Goal: Task Accomplishment & Management: Manage account settings

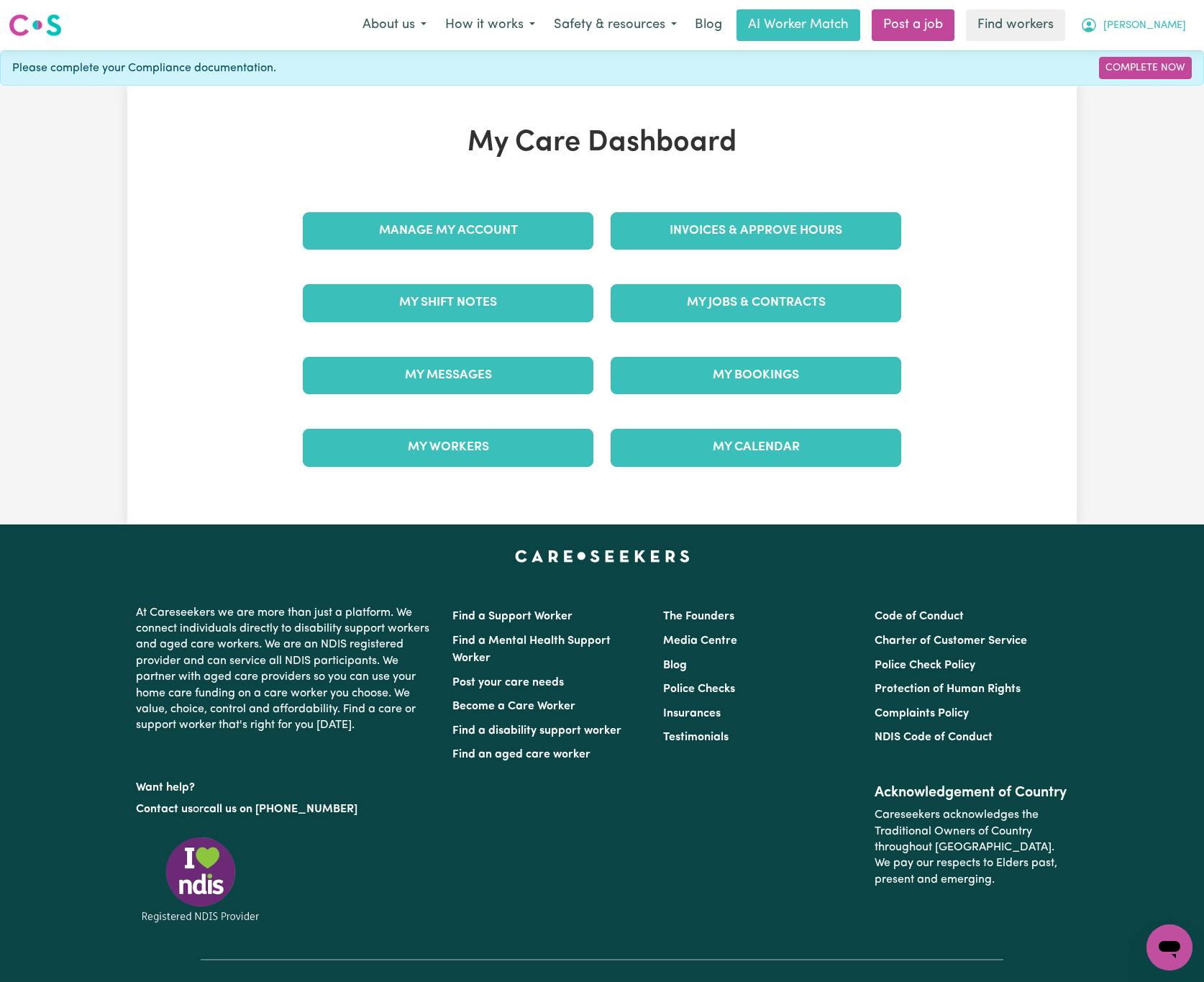
click at [1176, 14] on button "[PERSON_NAME]" at bounding box center [1133, 25] width 124 height 30
click at [1146, 87] on link "Logout" at bounding box center [1137, 82] width 113 height 27
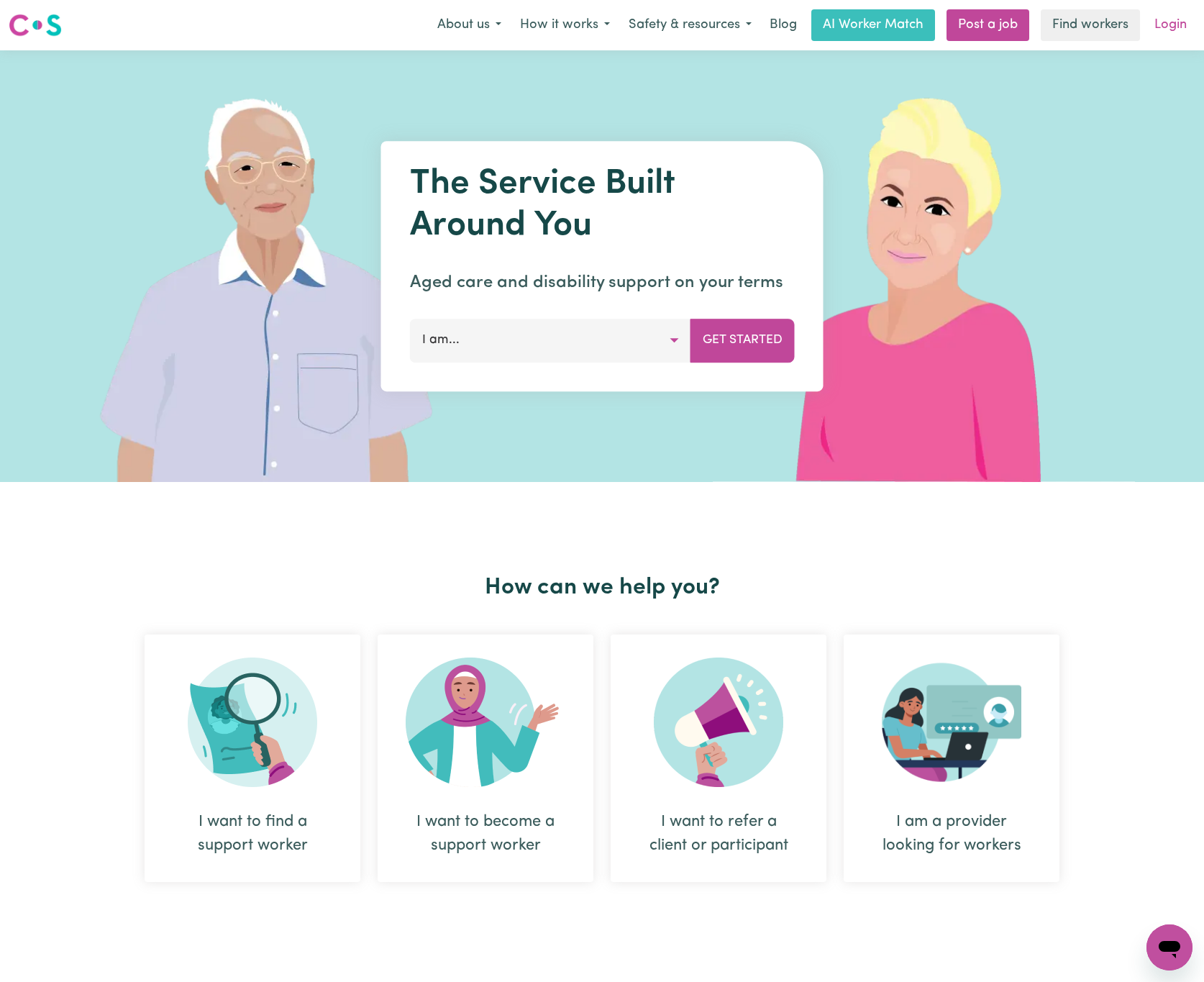
click at [1170, 20] on link "Login" at bounding box center [1171, 25] width 50 height 32
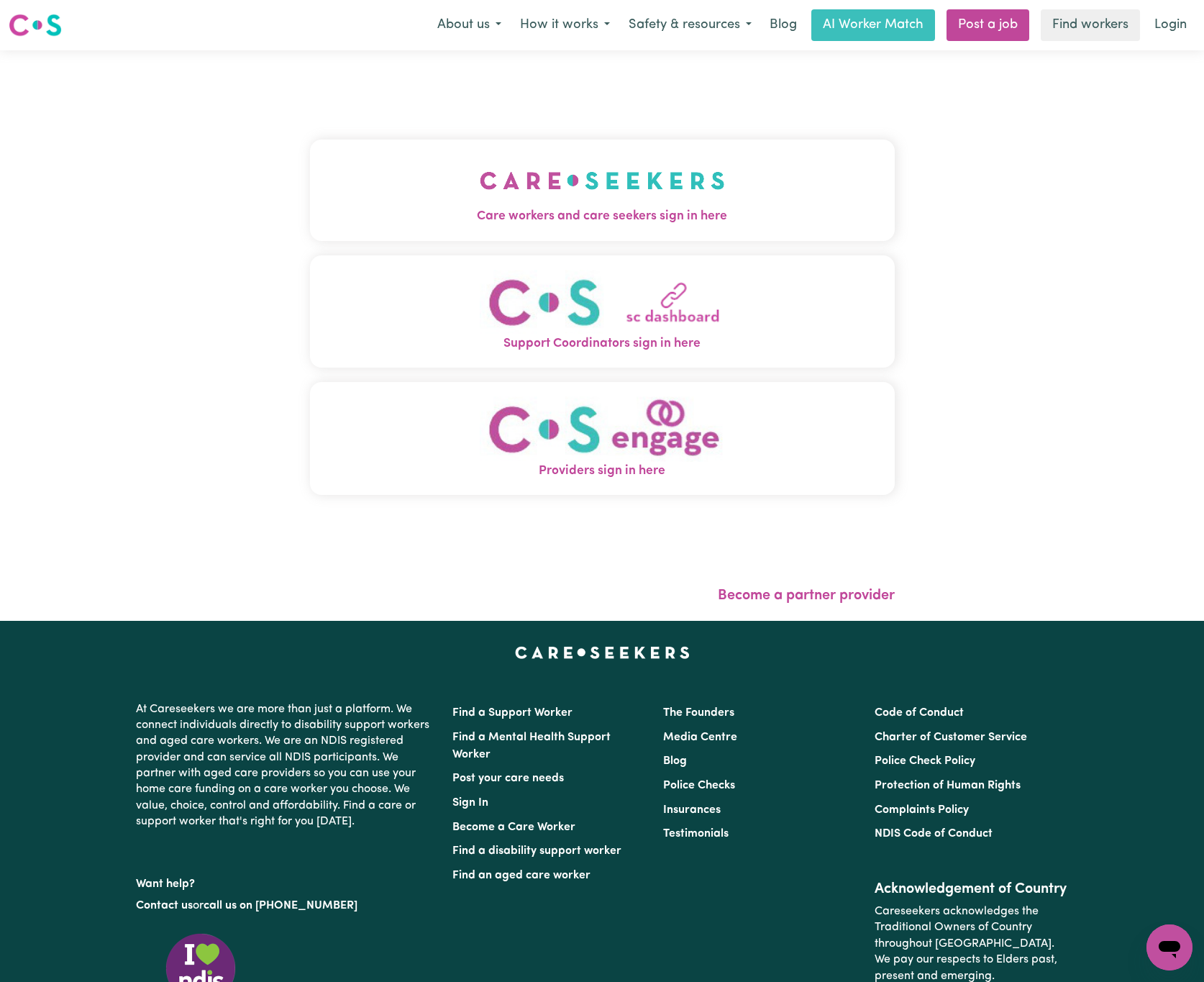
click at [580, 171] on img "Care workers and care seekers sign in here" at bounding box center [602, 180] width 245 height 53
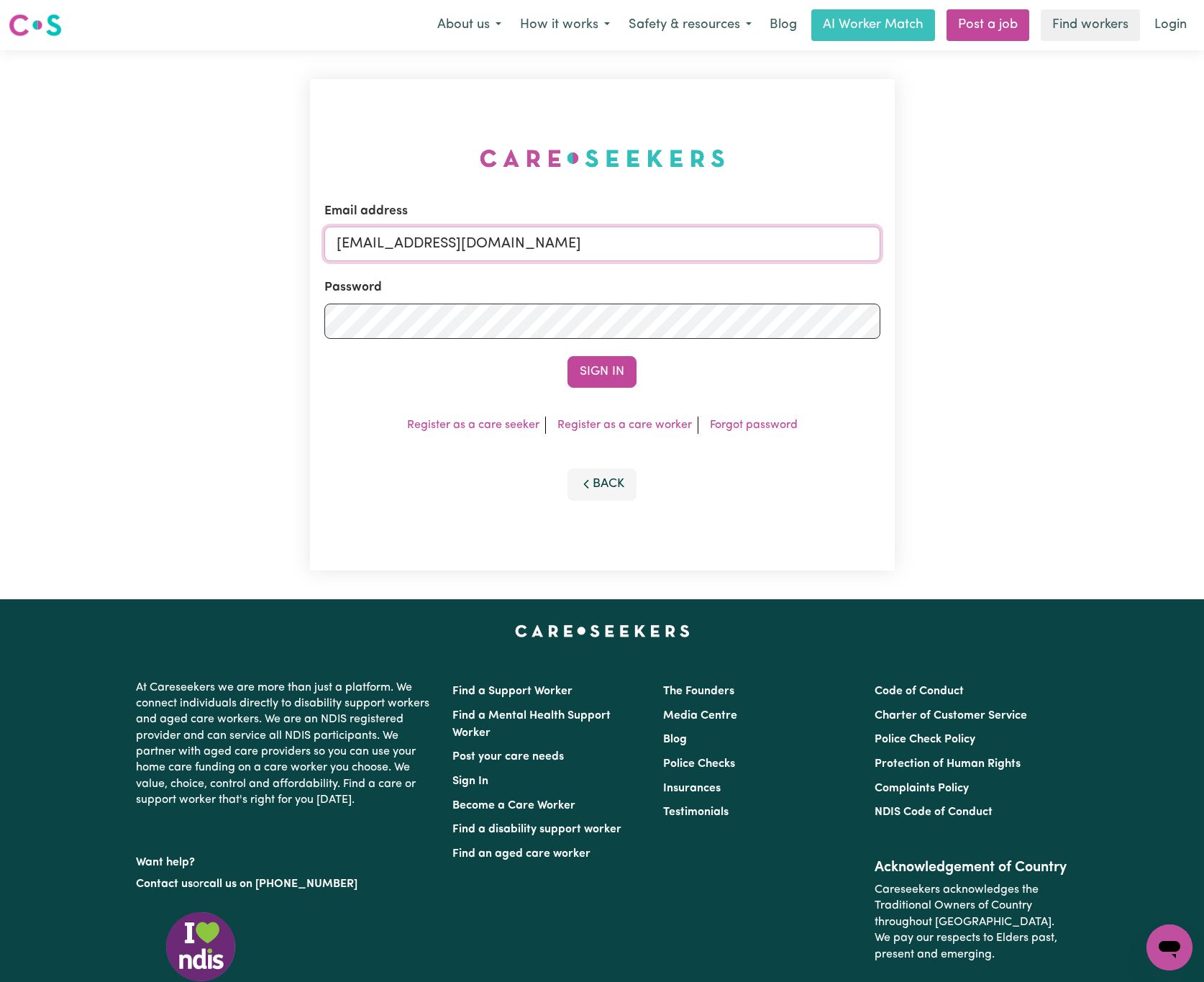
drag, startPoint x: 413, startPoint y: 234, endPoint x: 850, endPoint y: 235, distance: 437.0
click at [850, 235] on input "[EMAIL_ADDRESS][DOMAIN_NAME]" at bounding box center [602, 244] width 556 height 35
paste input "ArhamCarewings"
type input "[EMAIL_ADDRESS][DOMAIN_NAME]"
click at [567, 356] on button "Sign In" at bounding box center [601, 372] width 69 height 32
